Goal: Contribute content: Contribute content

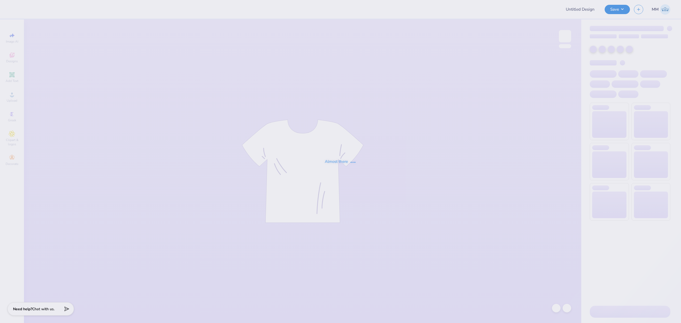
type input "Chi Phi Fall Rush 2025"
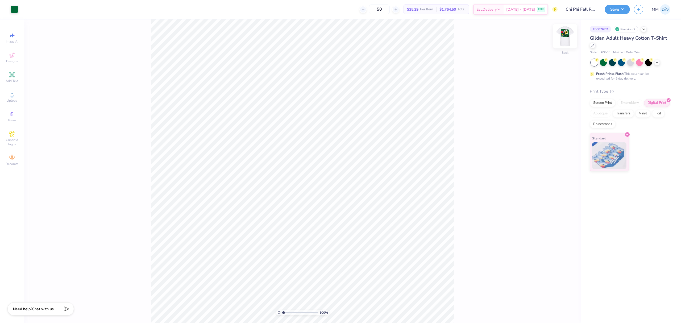
click at [570, 39] on img at bounding box center [564, 36] width 21 height 21
click at [14, 98] on span "Upload" at bounding box center [12, 100] width 11 height 4
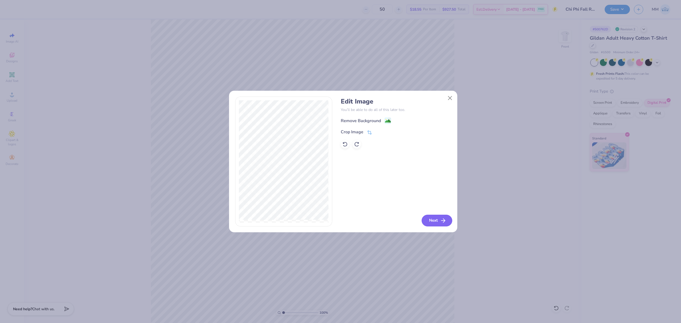
click at [430, 219] on button "Next" at bounding box center [437, 221] width 31 height 12
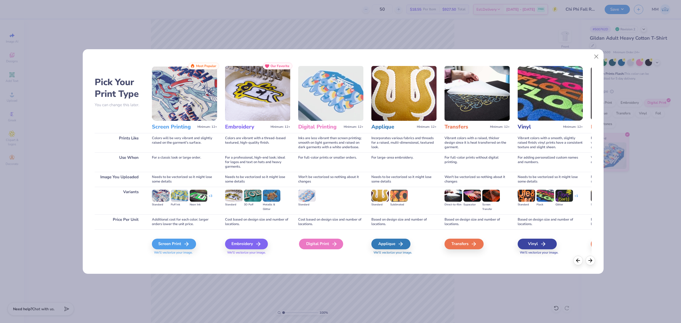
click at [309, 244] on div "Digital Print" at bounding box center [321, 244] width 44 height 11
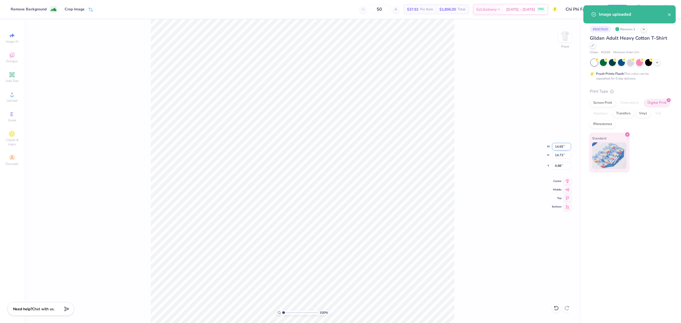
click at [561, 146] on input "14.65" at bounding box center [561, 146] width 19 height 7
type input "12.00"
type input "12.07"
click at [561, 164] on input "8.22" at bounding box center [561, 165] width 19 height 7
type input "3.00"
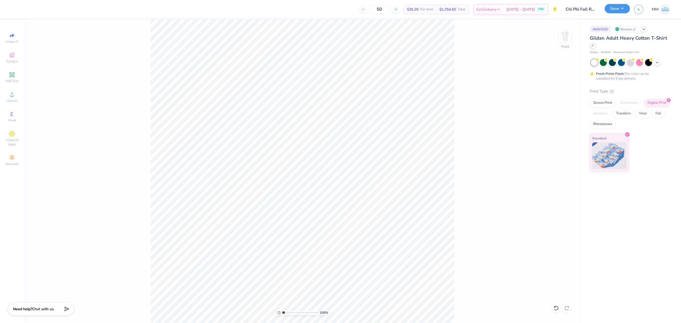
click at [618, 11] on button "Save" at bounding box center [616, 8] width 25 height 9
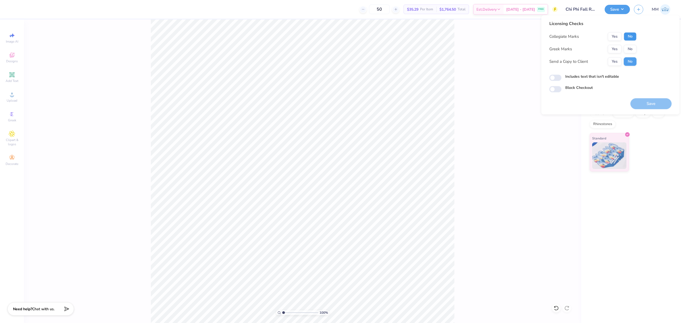
click at [627, 37] on button "No" at bounding box center [630, 36] width 13 height 9
click at [613, 51] on button "Yes" at bounding box center [615, 49] width 14 height 9
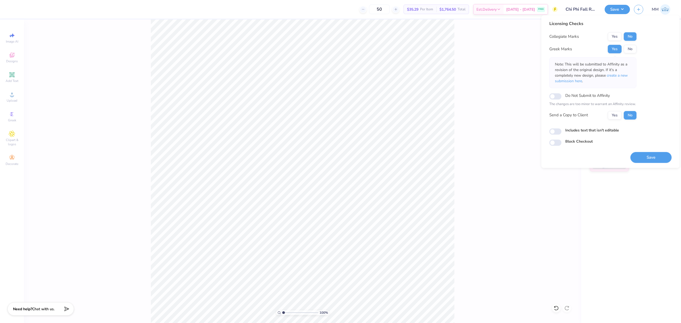
click at [586, 129] on label "Includes text that isn't editable" at bounding box center [592, 130] width 54 height 6
click at [561, 129] on input "Includes text that isn't editable" at bounding box center [555, 131] width 12 height 6
click at [606, 131] on label "Includes text that isn't editable" at bounding box center [592, 130] width 54 height 6
click at [561, 131] on input "Includes text that isn't editable" at bounding box center [555, 131] width 12 height 6
checkbox input "false"
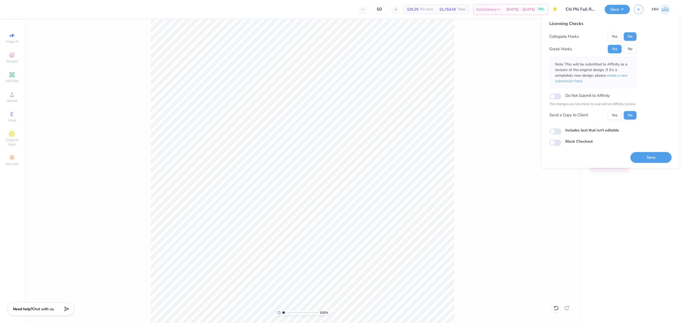
click at [511, 65] on div "100 % Front" at bounding box center [302, 170] width 557 height 303
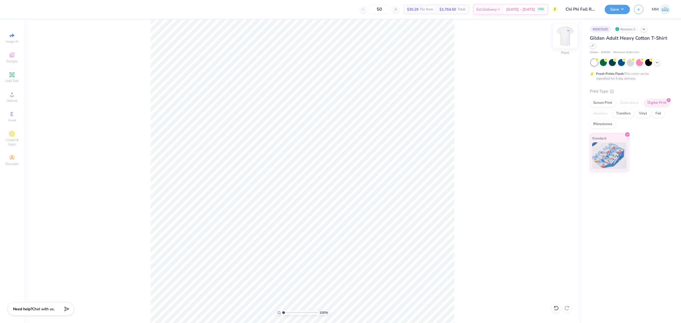
click at [561, 38] on img at bounding box center [564, 36] width 21 height 21
click at [621, 6] on button "Save" at bounding box center [616, 8] width 25 height 9
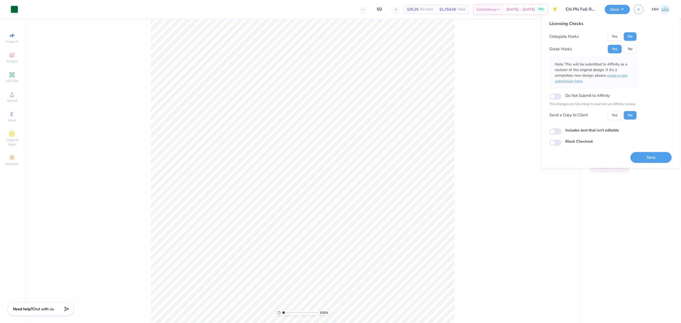
click at [616, 76] on span "create a new submission here" at bounding box center [591, 78] width 73 height 11
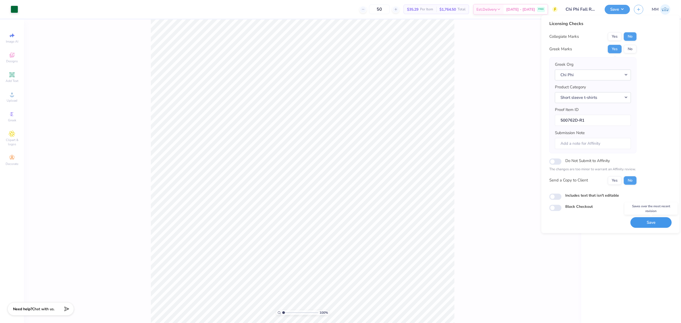
click at [641, 221] on button "Save" at bounding box center [650, 222] width 41 height 11
click at [490, 57] on div "100 % Back" at bounding box center [302, 170] width 557 height 303
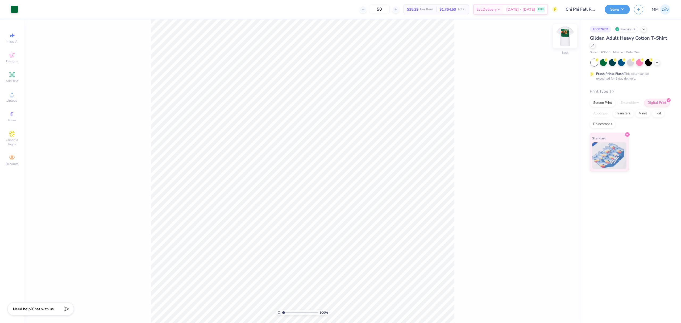
click at [562, 45] on img at bounding box center [564, 36] width 21 height 21
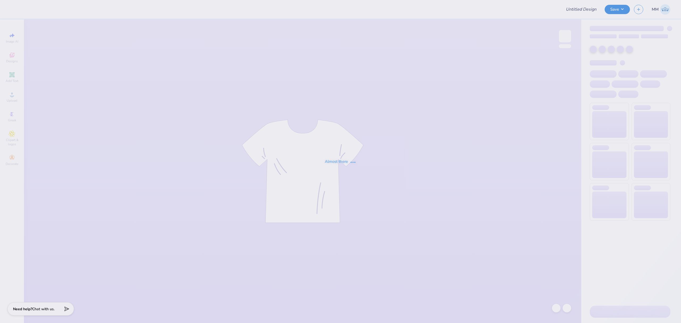
type input "Chi Phi Fall Rush 2025"
